Goal: Complete application form: Complete application form

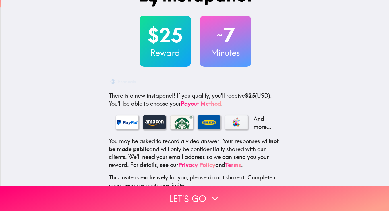
scroll to position [22, 0]
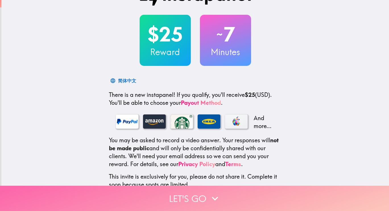
click at [186, 195] on button "Let's go" at bounding box center [194, 198] width 389 height 25
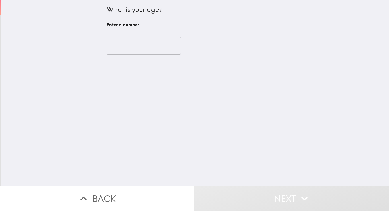
scroll to position [0, 0]
click at [126, 50] on input "number" at bounding box center [144, 46] width 74 height 18
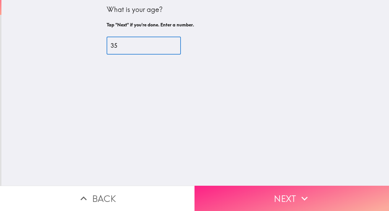
type input "35"
click at [298, 194] on icon "button" at bounding box center [304, 198] width 13 height 13
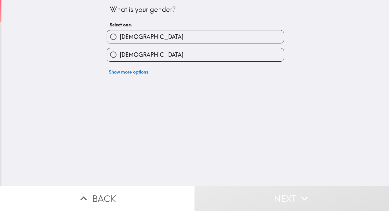
click at [141, 49] on label "[DEMOGRAPHIC_DATA]" at bounding box center [195, 54] width 177 height 13
click at [120, 49] on input "[DEMOGRAPHIC_DATA]" at bounding box center [113, 54] width 13 height 13
radio input "true"
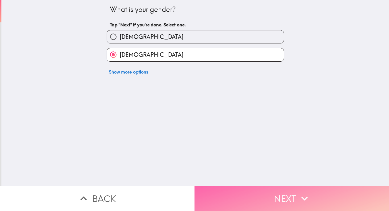
click at [272, 191] on button "Next" at bounding box center [291, 198] width 194 height 25
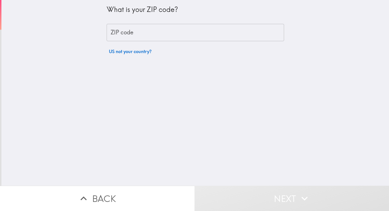
click at [151, 28] on input "ZIP code" at bounding box center [195, 33] width 177 height 18
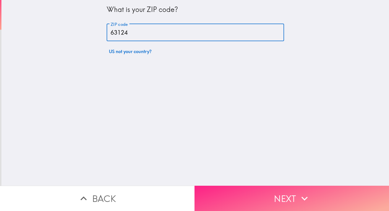
type input "63124"
click at [304, 192] on icon "button" at bounding box center [304, 198] width 13 height 13
